Goal: Task Accomplishment & Management: Manage account settings

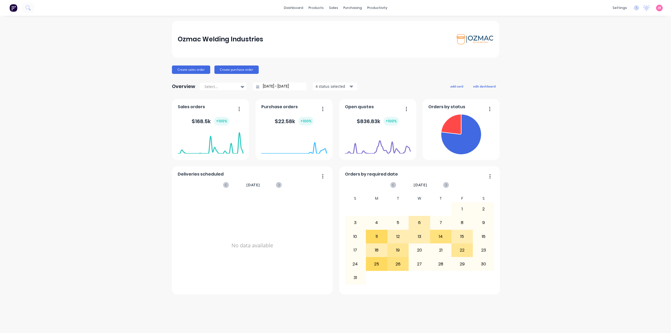
click at [135, 73] on div "Ozmac Welding Industries Create sales order Create purchase order Overview Sele…" at bounding box center [335, 174] width 671 height 307
click at [324, 26] on div "Product Catalogue" at bounding box center [339, 25] width 33 height 5
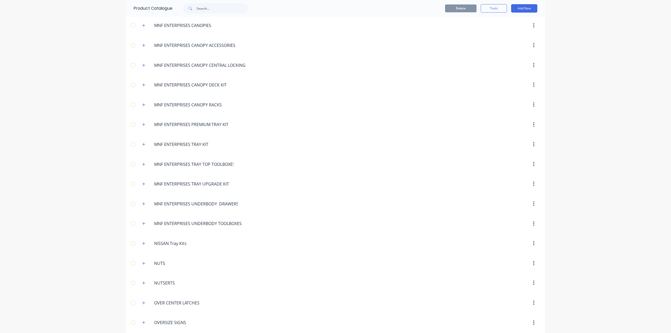
scroll to position [1128, 0]
click at [143, 145] on icon "button" at bounding box center [143, 146] width 3 height 3
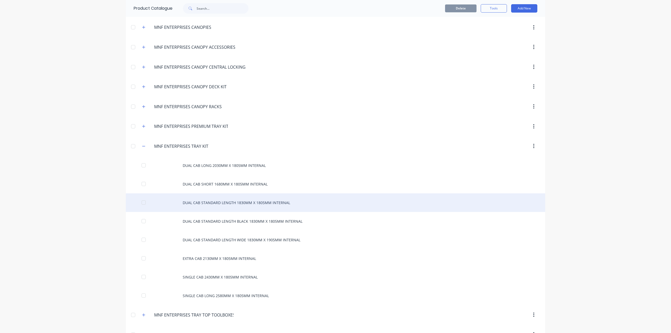
click at [216, 194] on div "DUAL CAB STANDARD LENGTH 1830MM X 1805MM INTERNAL" at bounding box center [336, 203] width 420 height 19
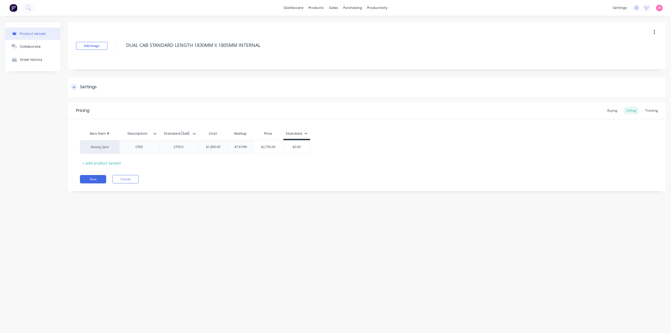
click at [90, 87] on div "Settings" at bounding box center [88, 87] width 17 height 7
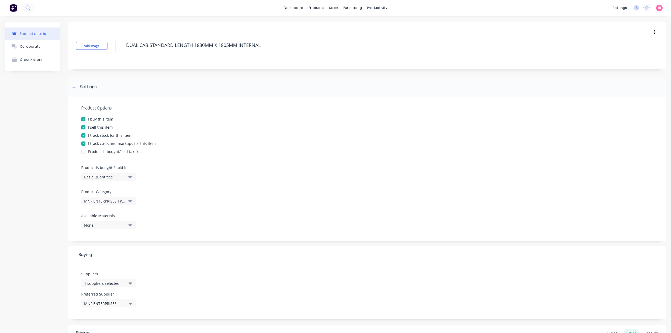
scroll to position [26, 0]
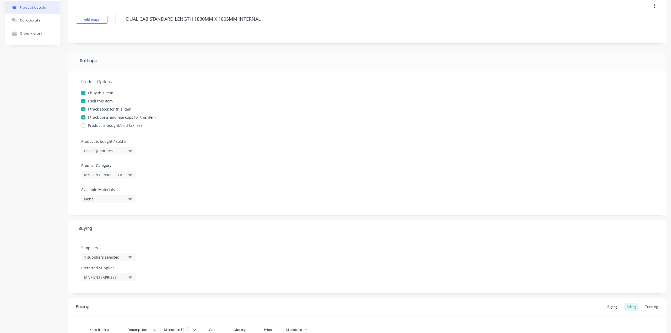
click at [84, 93] on div at bounding box center [83, 93] width 10 height 10
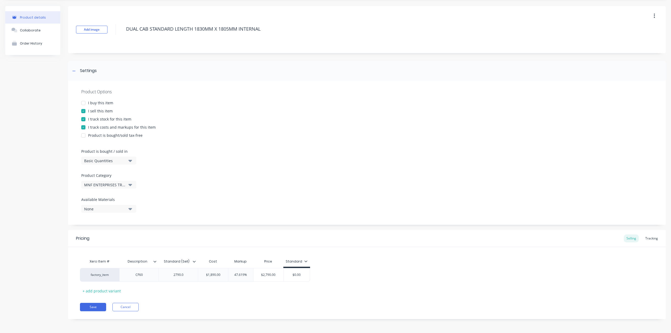
click at [83, 101] on div at bounding box center [83, 103] width 10 height 10
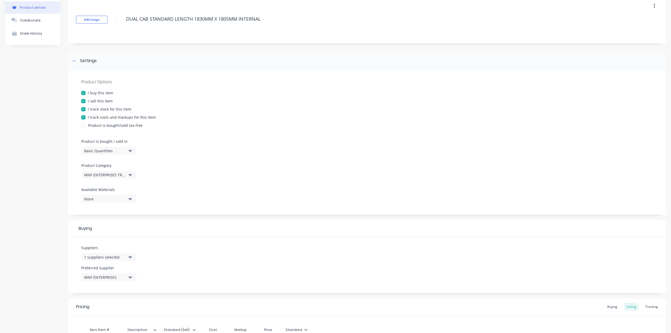
click at [83, 108] on div at bounding box center [83, 109] width 10 height 10
click at [84, 119] on div at bounding box center [83, 117] width 10 height 10
click at [191, 112] on div "Product Options I buy this item I sell this item I track stock for this item I …" at bounding box center [367, 143] width 598 height 144
click at [82, 110] on div at bounding box center [83, 109] width 10 height 10
click at [84, 119] on div at bounding box center [83, 117] width 10 height 10
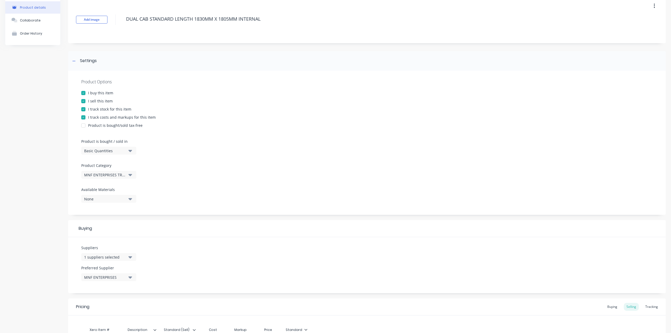
click at [84, 125] on div at bounding box center [83, 125] width 10 height 10
click at [129, 99] on div "I sell this item" at bounding box center [367, 101] width 572 height 6
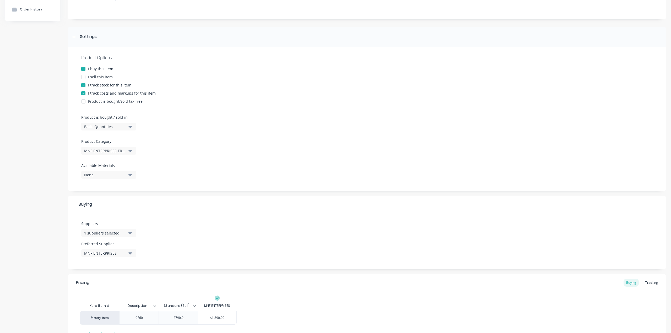
scroll to position [79, 0]
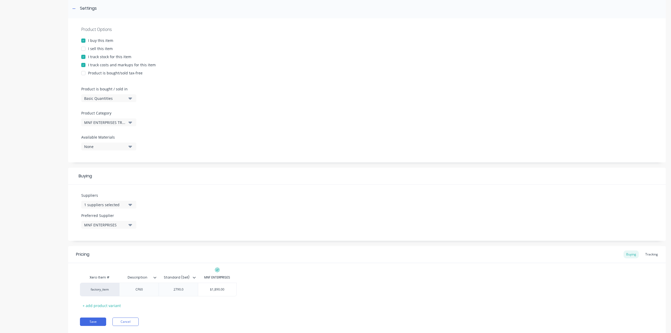
click at [127, 147] on button "None" at bounding box center [108, 147] width 55 height 8
click at [129, 124] on icon "button" at bounding box center [131, 123] width 4 height 6
click at [165, 98] on div "Product Options I buy this item I sell this item I track stock for this item I …" at bounding box center [367, 90] width 598 height 144
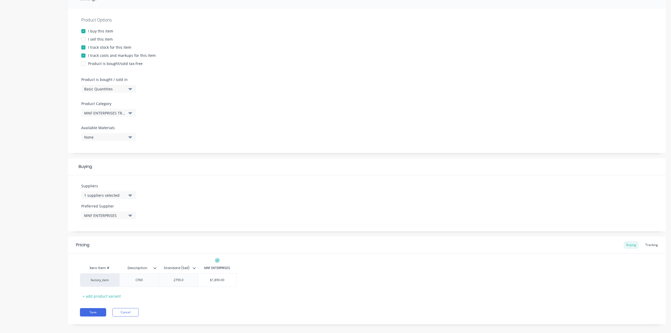
scroll to position [93, 0]
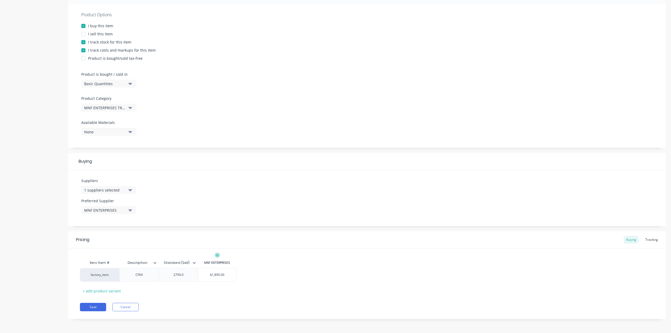
click at [188, 290] on div "Xero Item # Description Standard (Sell) MNF ENTERPRISES factory_item CF60 2790.…" at bounding box center [367, 277] width 574 height 38
click at [84, 34] on div at bounding box center [83, 34] width 10 height 10
click at [211, 83] on div "Product Options I buy this item I sell this item I track stock for this item I …" at bounding box center [367, 76] width 598 height 144
click at [174, 184] on div "Suppliers 1 suppliers selected Preferred Supplier MNF ENTERPRISES" at bounding box center [367, 197] width 598 height 56
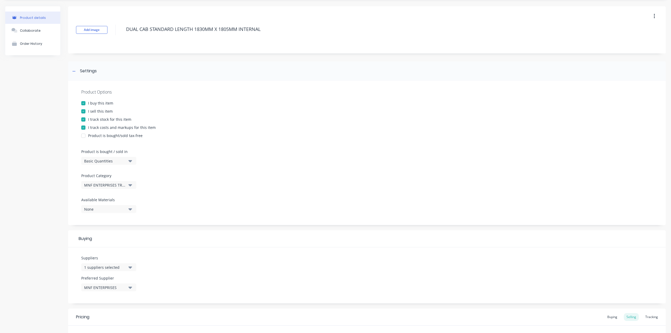
scroll to position [0, 0]
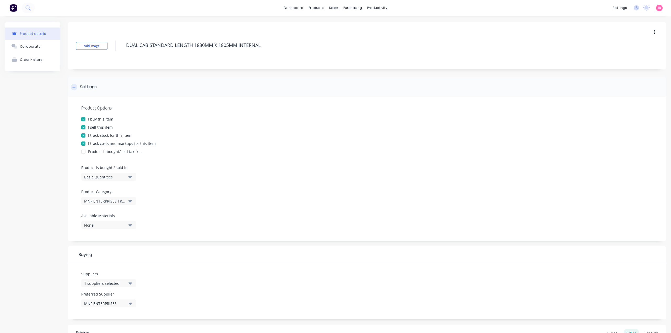
click at [73, 85] on div at bounding box center [74, 87] width 7 height 7
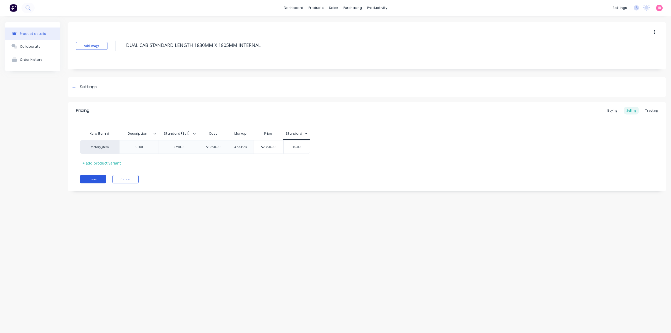
click at [94, 177] on button "Save" at bounding box center [93, 179] width 26 height 8
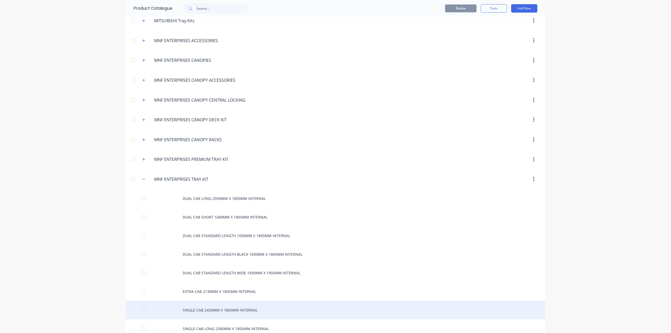
scroll to position [1180, 0]
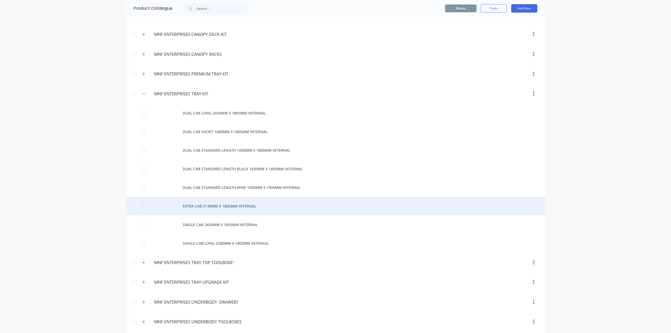
click at [222, 197] on div "EXTRA CAB 2130MM X 1805MM INTERNAL" at bounding box center [336, 206] width 420 height 19
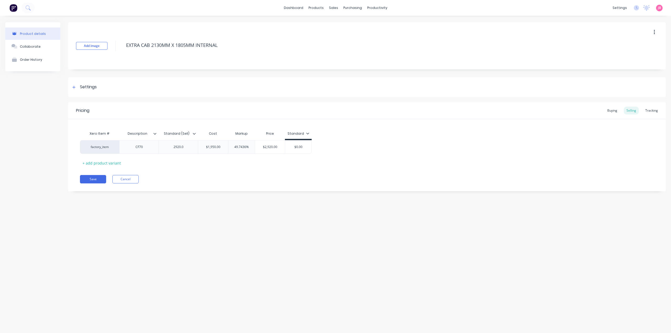
type textarea "x"
click at [88, 86] on div "Settings" at bounding box center [88, 87] width 17 height 7
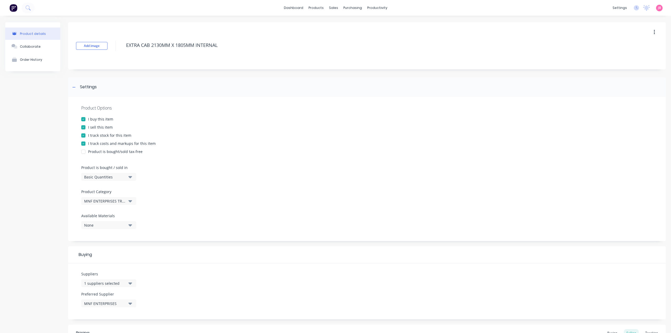
click at [133, 176] on button "Basic Quantities" at bounding box center [108, 177] width 55 height 8
click at [197, 115] on div "Product Options I buy this item I sell this item I track stock for this item I …" at bounding box center [367, 169] width 598 height 144
click at [204, 110] on div "Product Options" at bounding box center [367, 108] width 572 height 6
click at [127, 202] on button "MNF ENTERPRISES TRAY KIT" at bounding box center [108, 201] width 55 height 8
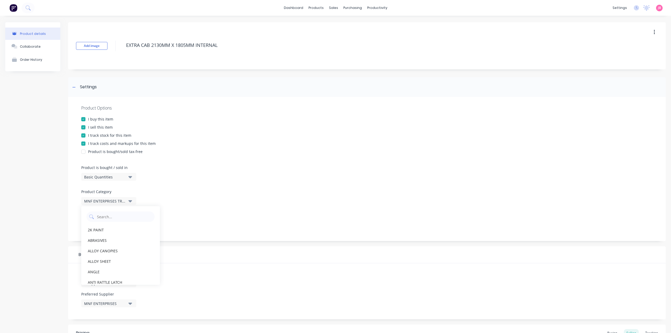
click at [127, 202] on button "MNF ENTERPRISES TRAY KIT" at bounding box center [108, 201] width 55 height 8
click at [204, 171] on div "Product Options I buy this item I sell this item I track stock for this item I …" at bounding box center [367, 169] width 598 height 144
click at [12, 6] on img at bounding box center [13, 8] width 8 height 8
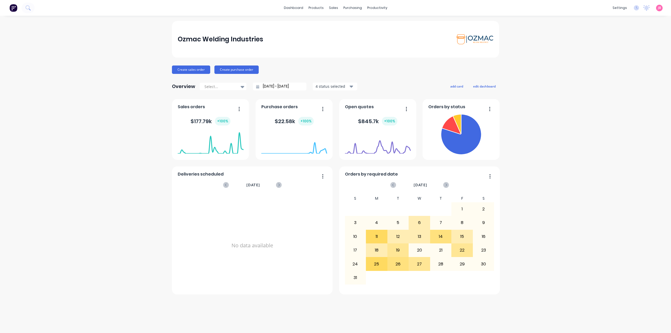
click at [629, 64] on div "Ozmac Welding Industries Create sales order Create purchase order Overview Sele…" at bounding box center [335, 174] width 671 height 307
click at [544, 108] on div "Ozmac Welding Industries Create sales order Create purchase order Overview Sele…" at bounding box center [335, 174] width 671 height 307
